Goal: Information Seeking & Learning: Learn about a topic

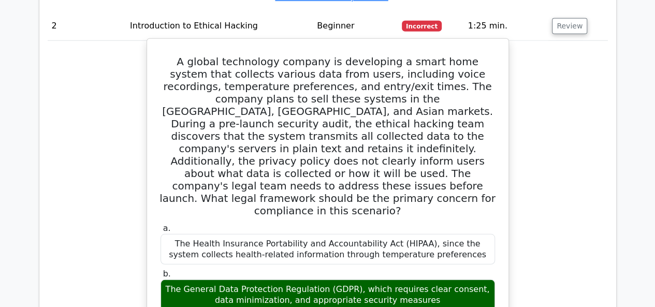
scroll to position [1450, 0]
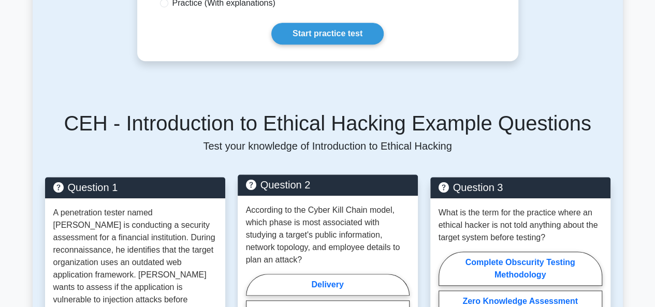
scroll to position [518, 0]
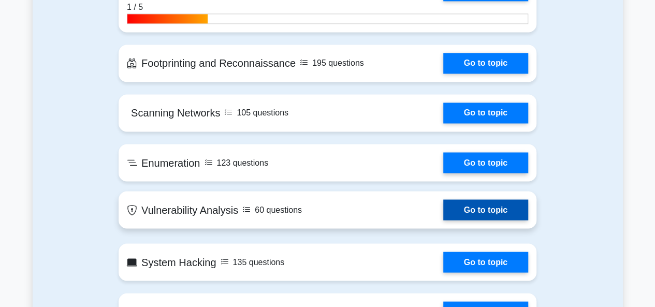
scroll to position [826, 0]
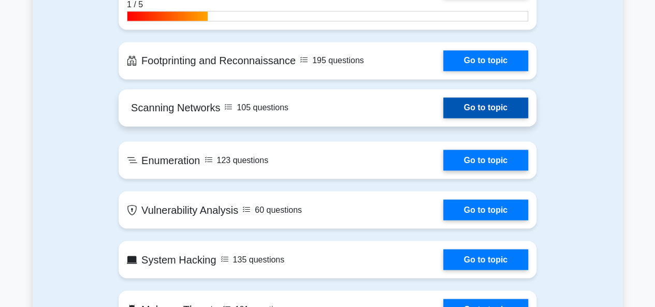
click at [490, 104] on link "Go to topic" at bounding box center [485, 107] width 85 height 21
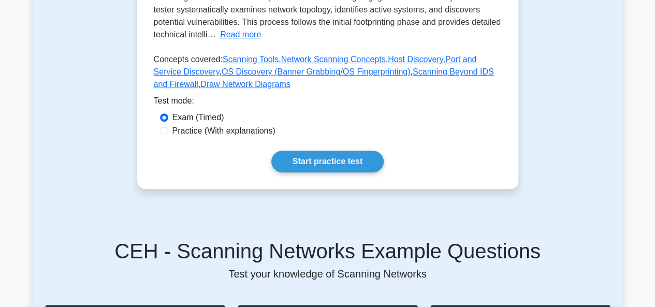
scroll to position [311, 0]
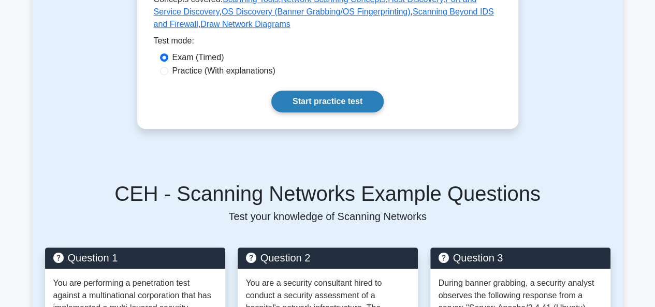
click at [345, 103] on link "Start practice test" at bounding box center [327, 102] width 112 height 22
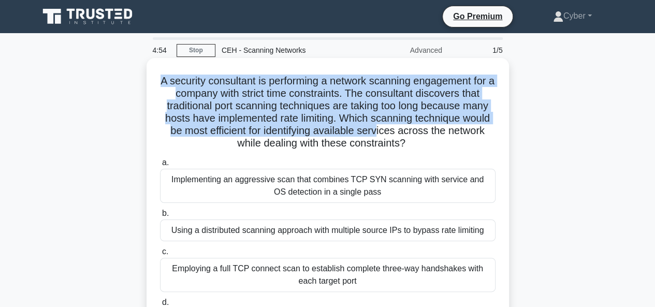
drag, startPoint x: 168, startPoint y: 79, endPoint x: 414, endPoint y: 117, distance: 248.9
click at [410, 126] on h5 "A security consultant is performing a network scanning engagement for a company…" at bounding box center [328, 113] width 338 height 76
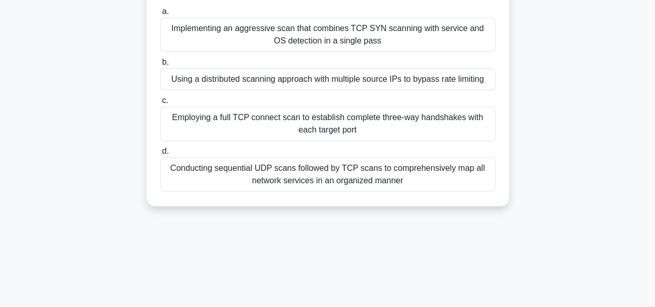
scroll to position [155, 0]
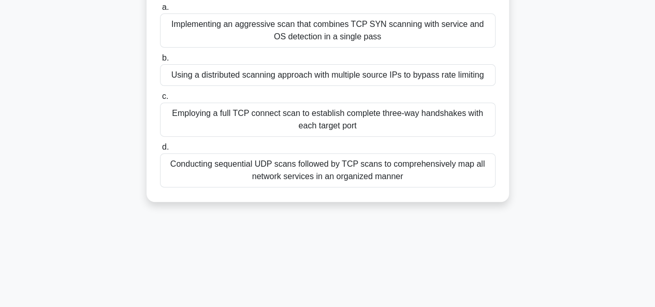
drag, startPoint x: 347, startPoint y: 93, endPoint x: 349, endPoint y: 106, distance: 13.5
click at [349, 103] on label "c. Employing a full TCP connect scan to establish complete three-way handshakes…" at bounding box center [328, 113] width 336 height 47
click at [432, 118] on div "Employing a full TCP connect scan to establish complete three-way handshakes wi…" at bounding box center [328, 120] width 336 height 34
click at [160, 100] on input "c. Employing a full TCP connect scan to establish complete three-way handshakes…" at bounding box center [160, 96] width 0 height 7
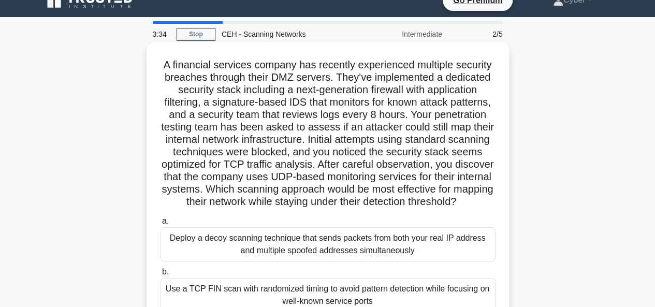
scroll to position [0, 0]
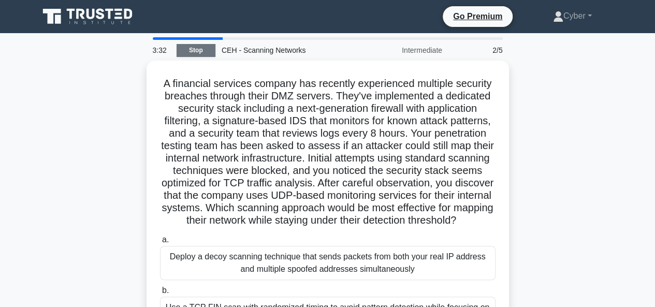
click at [202, 46] on link "Stop" at bounding box center [196, 50] width 39 height 13
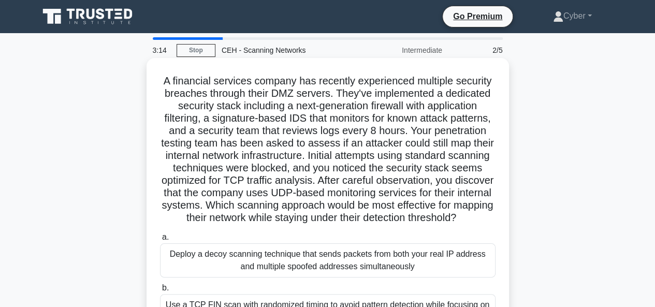
drag, startPoint x: 164, startPoint y: 80, endPoint x: 415, endPoint y: 228, distance: 291.8
click at [417, 225] on h5 "A financial services company has recently experienced multiple security breache…" at bounding box center [328, 150] width 338 height 150
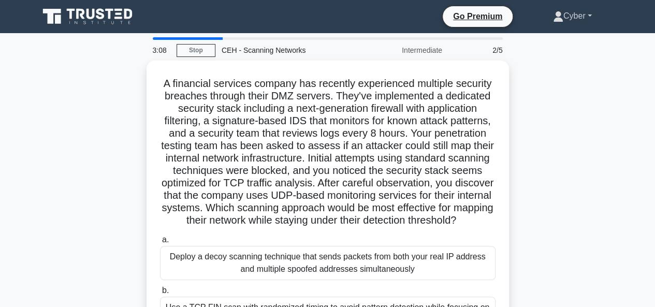
click at [577, 16] on link "Cyber" at bounding box center [572, 16] width 89 height 21
click at [566, 90] on div "A financial services company has recently experienced multiple security breache…" at bounding box center [328, 260] width 590 height 399
click at [594, 18] on link "Cyber" at bounding box center [572, 16] width 89 height 21
click at [562, 38] on link "Profile" at bounding box center [570, 40] width 82 height 17
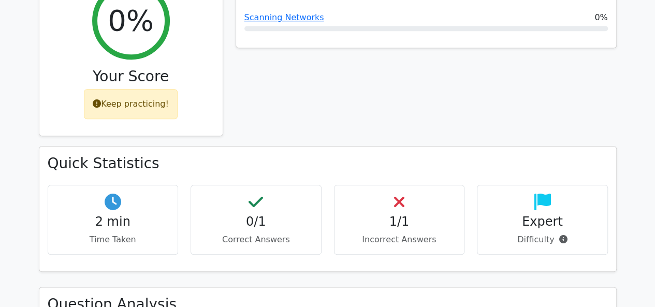
scroll to position [466, 0]
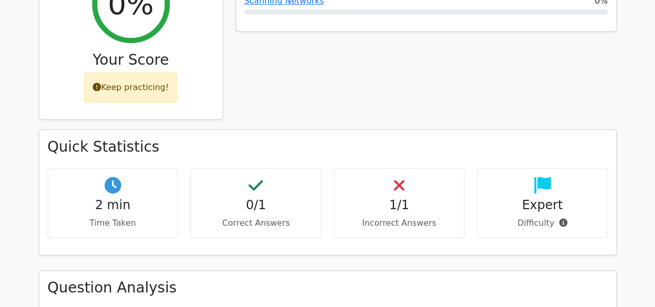
click at [290, 188] on div "0/1 Correct Answers" at bounding box center [256, 203] width 131 height 70
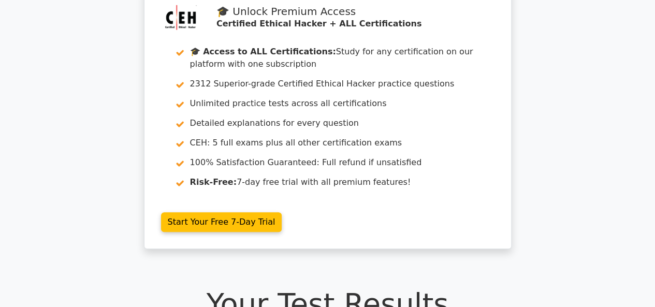
scroll to position [52, 0]
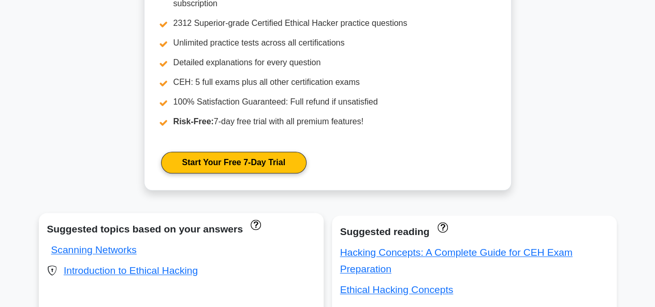
scroll to position [621, 0]
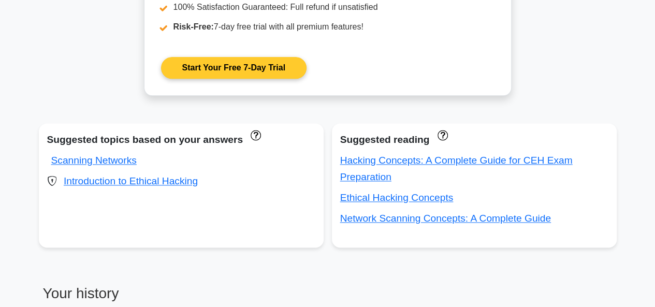
click at [254, 67] on link "Start Your Free 7-Day Trial" at bounding box center [234, 68] width 146 height 22
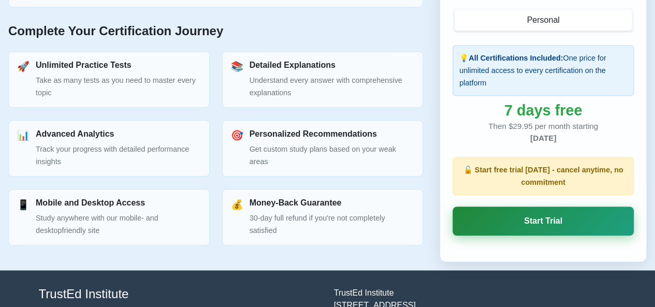
scroll to position [535, 0]
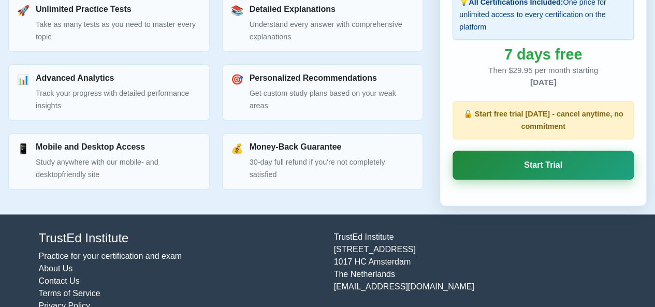
click at [553, 151] on link "Start Trial" at bounding box center [543, 165] width 181 height 29
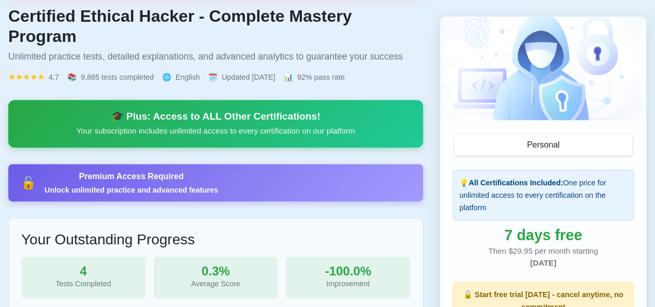
scroll to position [172, 0]
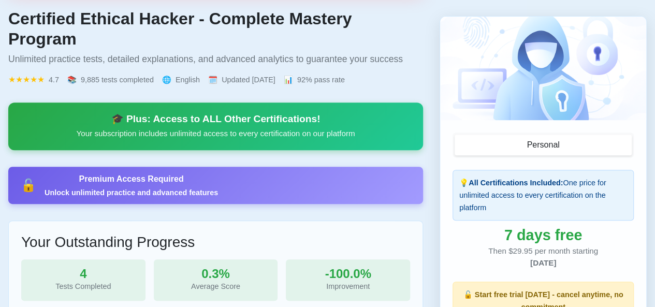
click at [551, 137] on button "Personal" at bounding box center [543, 145] width 177 height 21
click at [515, 149] on button "Personal" at bounding box center [543, 145] width 177 height 21
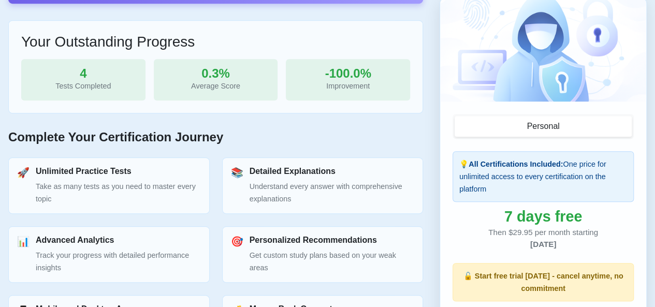
scroll to position [431, 0]
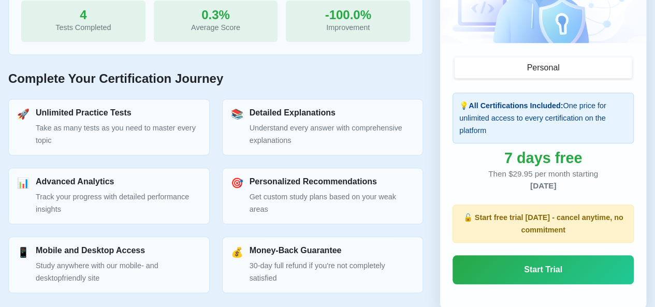
click at [128, 108] on div "Unlimited Practice Tests Take as many tests as you need to master every topic" at bounding box center [118, 127] width 165 height 39
click at [99, 108] on h3 "Unlimited Practice Tests" at bounding box center [118, 113] width 165 height 10
drag, startPoint x: 24, startPoint y: 91, endPoint x: 37, endPoint y: 92, distance: 13.0
click at [25, 108] on div "🚀" at bounding box center [23, 114] width 12 height 12
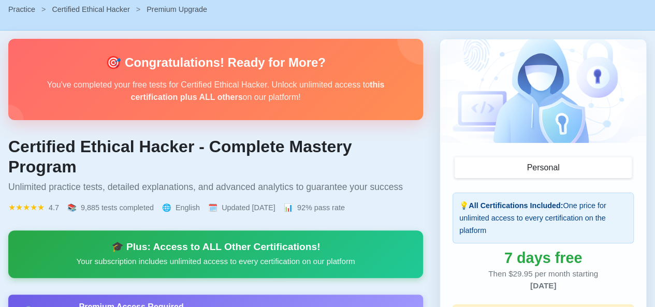
scroll to position [0, 0]
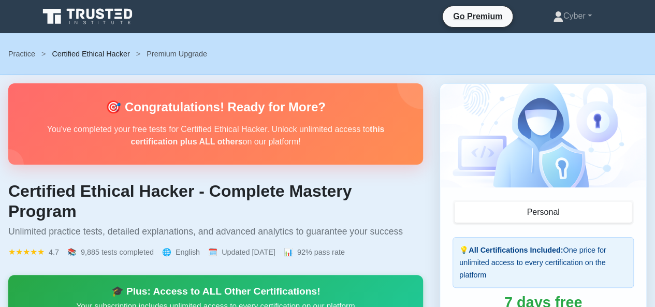
click at [66, 57] on link "Certified Ethical Hacker" at bounding box center [91, 54] width 78 height 8
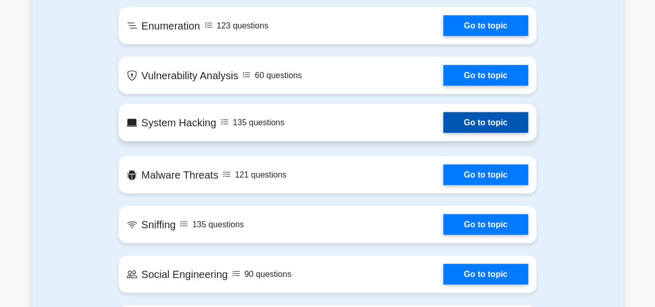
scroll to position [984, 0]
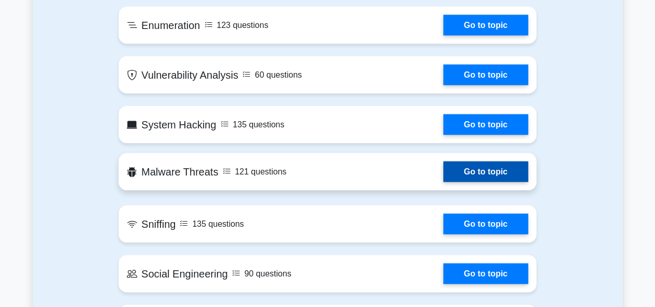
click at [486, 169] on link "Go to topic" at bounding box center [485, 172] width 85 height 21
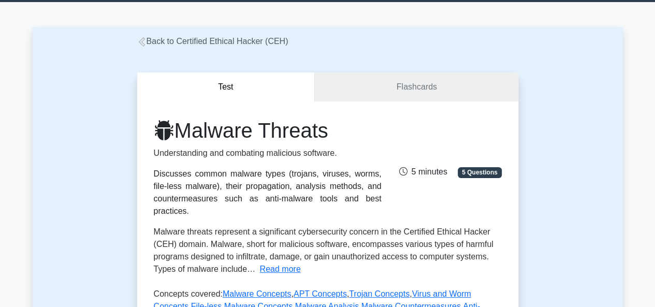
scroll to position [259, 0]
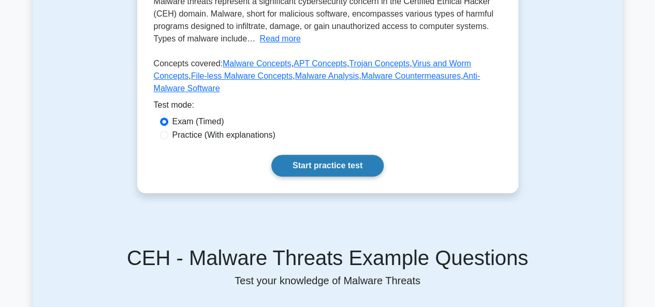
click at [367, 155] on link "Start practice test" at bounding box center [327, 166] width 112 height 22
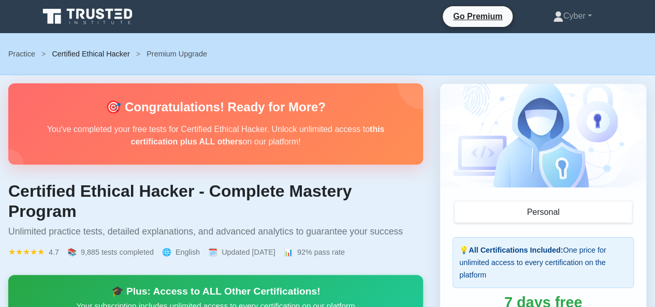
click at [96, 53] on link "Certified Ethical Hacker" at bounding box center [91, 54] width 78 height 8
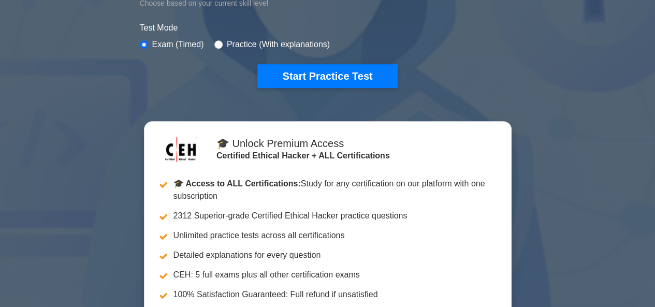
scroll to position [104, 0]
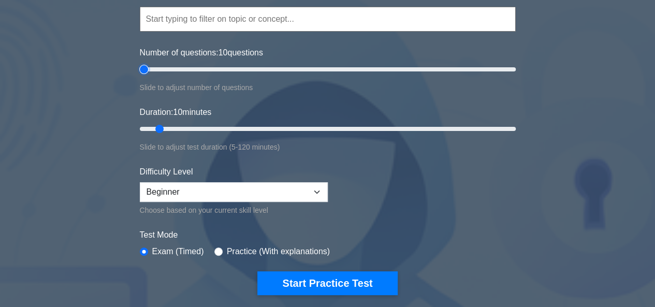
type input "5"
click at [146, 68] on input "Number of questions: 10 questions" at bounding box center [328, 69] width 376 height 12
click at [148, 125] on input "Duration: 5 minutes" at bounding box center [328, 129] width 376 height 12
type input "10"
click at [159, 124] on input "Duration: 10 minutes" at bounding box center [328, 129] width 376 height 12
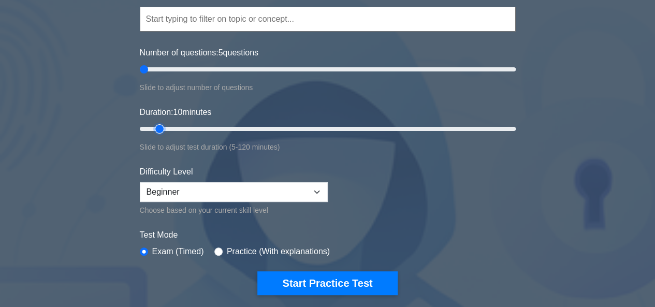
scroll to position [155, 0]
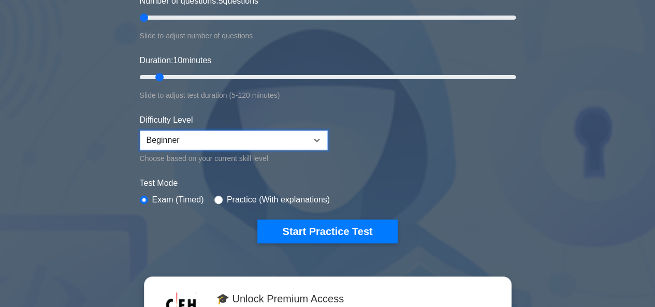
click at [247, 146] on select "Beginner Intermediate Expert" at bounding box center [234, 140] width 188 height 20
click at [140, 130] on select "Beginner Intermediate Expert" at bounding box center [234, 140] width 188 height 20
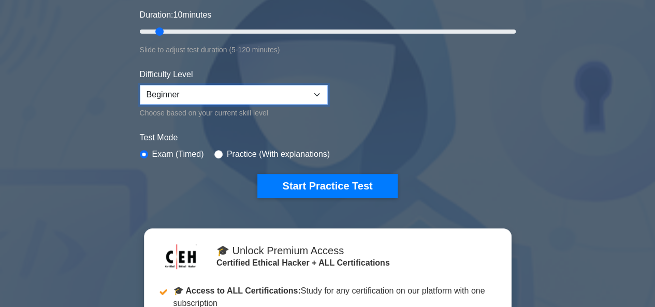
scroll to position [259, 0]
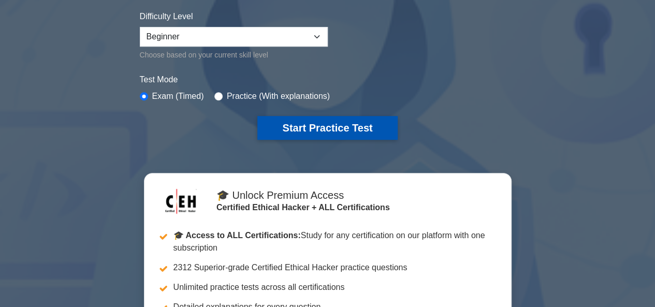
click at [301, 127] on button "Start Practice Test" at bounding box center [327, 128] width 140 height 24
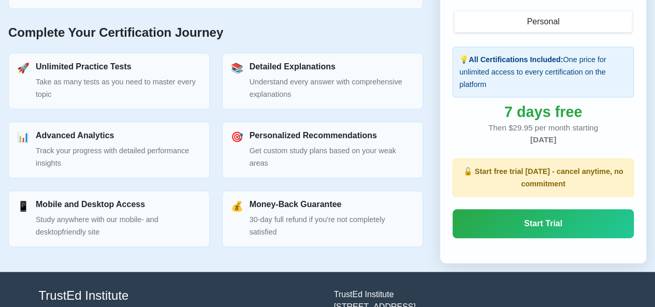
scroll to position [518, 0]
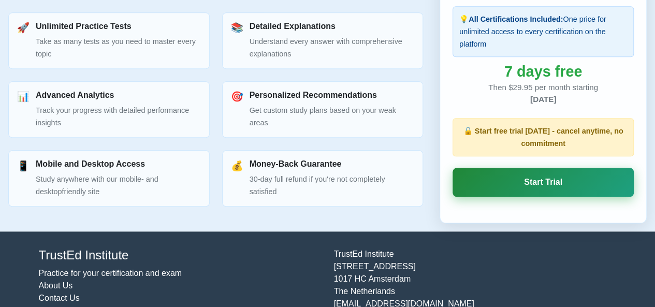
click at [533, 171] on link "Start Trial" at bounding box center [543, 182] width 181 height 29
click at [527, 168] on link "Start Trial" at bounding box center [543, 182] width 181 height 29
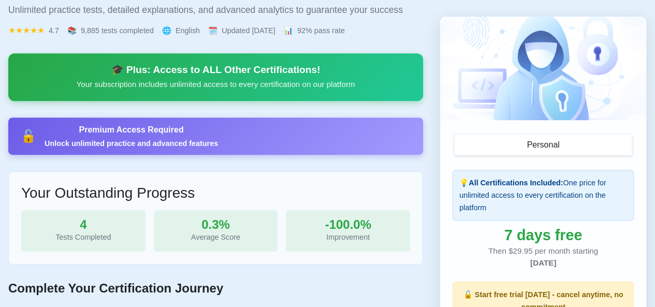
scroll to position [207, 0]
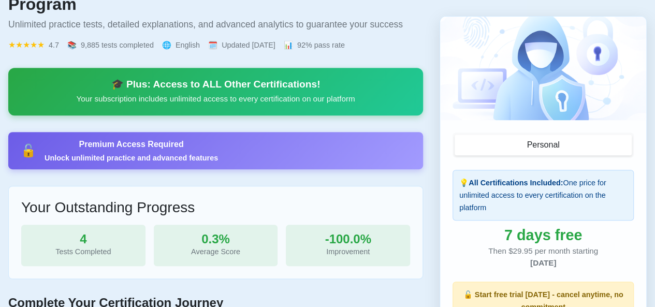
click at [85, 153] on div "Unlock unlimited practice and advanced features" at bounding box center [131, 158] width 173 height 10
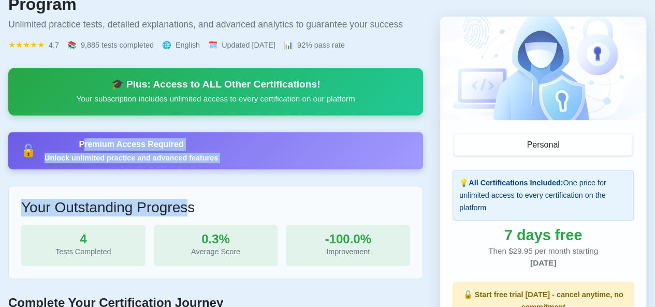
drag, startPoint x: 84, startPoint y: 118, endPoint x: 194, endPoint y: 151, distance: 114.7
click at [194, 151] on div "🎯 Congratulations! Ready for More? You've completed your free tests for Certifi…" at bounding box center [215, 205] width 415 height 658
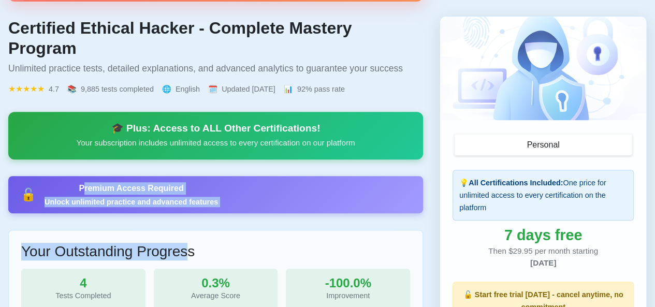
scroll to position [52, 0]
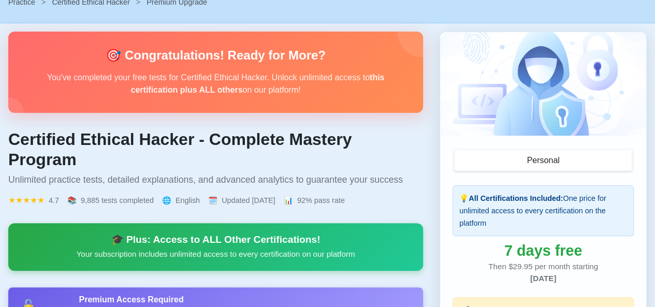
click at [206, 234] on div "🎓 Plus: Access to ALL Other Certifications!" at bounding box center [216, 240] width 390 height 12
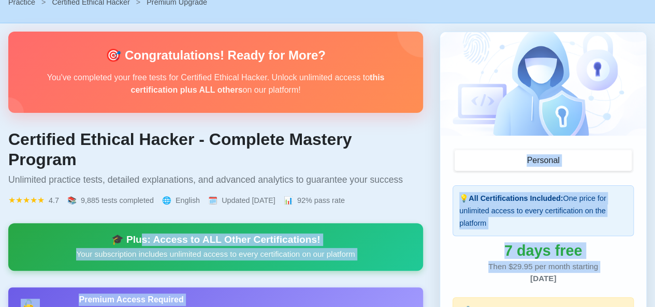
drag, startPoint x: 145, startPoint y: 222, endPoint x: 427, endPoint y: 252, distance: 283.3
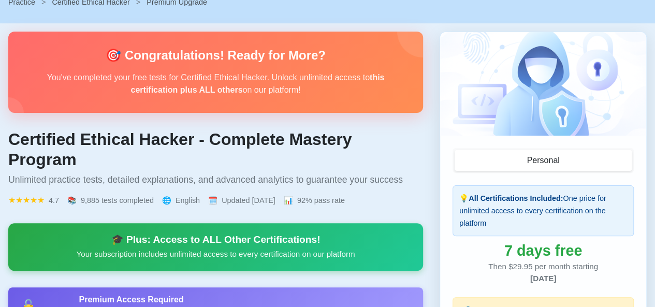
click at [190, 194] on span "English" at bounding box center [188, 200] width 24 height 12
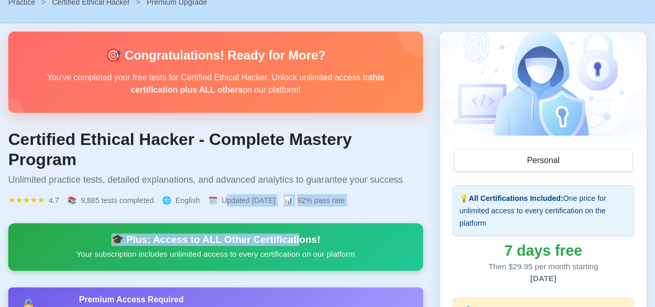
drag, startPoint x: 224, startPoint y: 183, endPoint x: 300, endPoint y: 187, distance: 75.7
click at [293, 194] on span "📊" at bounding box center [288, 200] width 9 height 12
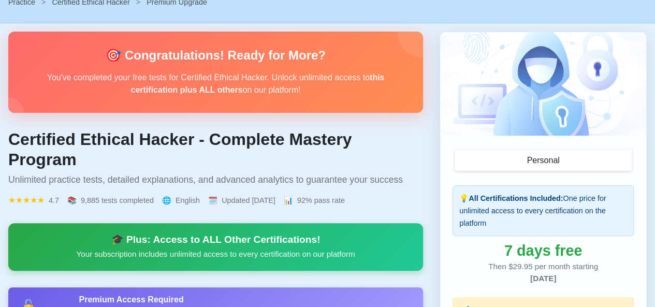
click at [574, 157] on button "Personal" at bounding box center [543, 160] width 177 height 21
click at [507, 158] on button "Personal" at bounding box center [543, 160] width 177 height 21
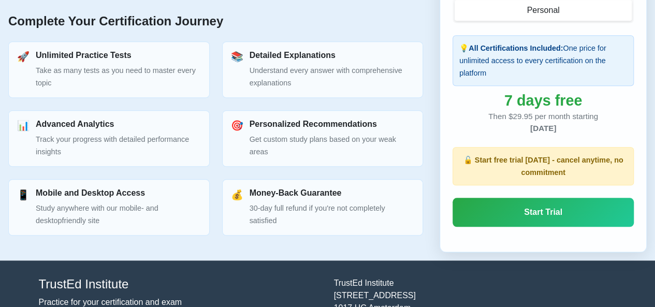
scroll to position [466, 0]
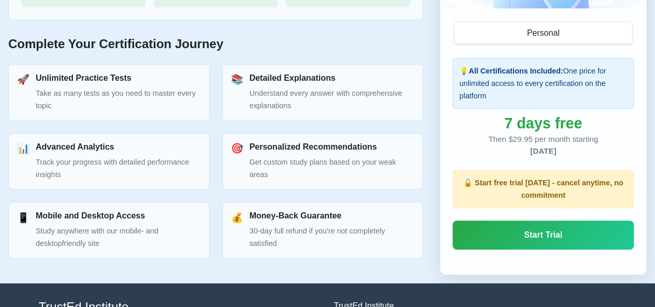
drag, startPoint x: 281, startPoint y: 198, endPoint x: 315, endPoint y: 202, distance: 33.9
click at [295, 211] on div "Money-Back Guarantee 30-day full refund if you're not completely satisfied" at bounding box center [332, 230] width 165 height 39
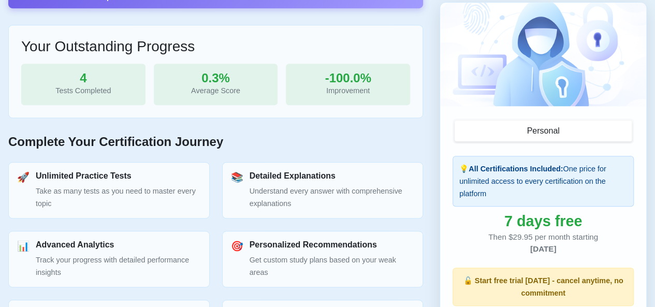
scroll to position [259, 0]
